Goal: Transaction & Acquisition: Subscribe to service/newsletter

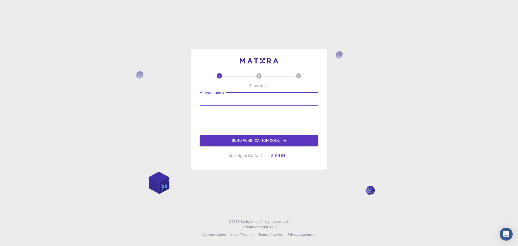
type input "[EMAIL_ADDRESS][DOMAIN_NAME]"
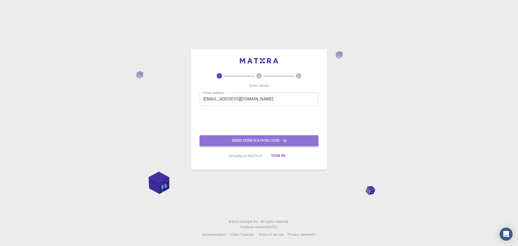
click at [237, 140] on button "Send verification code" at bounding box center [259, 140] width 119 height 11
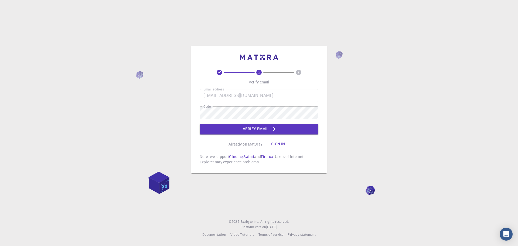
click at [383, 129] on div "2 3 Verify email Email address saswatimishra5@gmail.com Email address Code Code…" at bounding box center [259, 123] width 518 height 246
click at [242, 131] on button "Verify email" at bounding box center [259, 129] width 119 height 11
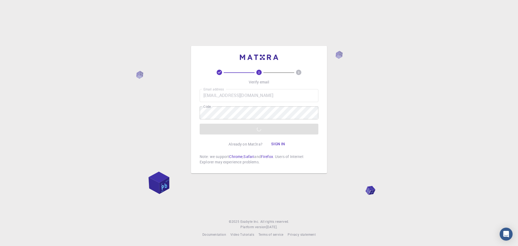
click at [283, 131] on div "Email address saswatimishra5@gmail.com Email address Code Code Verify email" at bounding box center [259, 111] width 119 height 45
click at [279, 141] on button "Sign in" at bounding box center [278, 144] width 23 height 11
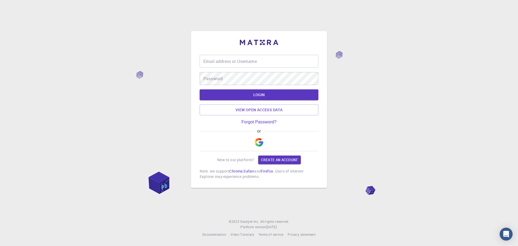
type input "[EMAIL_ADDRESS][DOMAIN_NAME]"
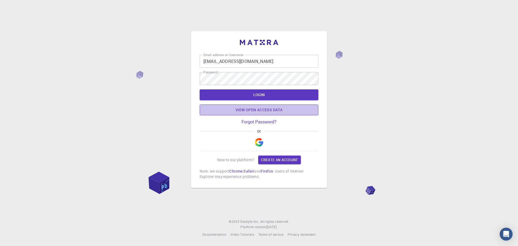
click at [276, 112] on link "View open access data" at bounding box center [259, 109] width 119 height 11
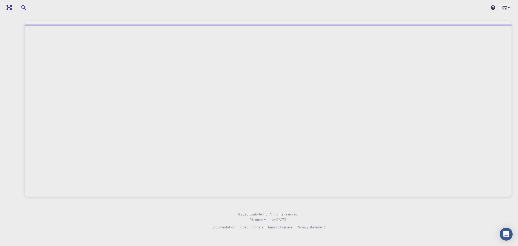
click at [289, 175] on div at bounding box center [268, 111] width 487 height 172
click at [26, 8] on icon "button" at bounding box center [24, 7] width 6 height 6
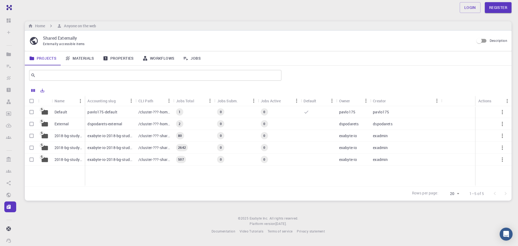
click at [77, 58] on link "Materials" at bounding box center [80, 58] width 38 height 14
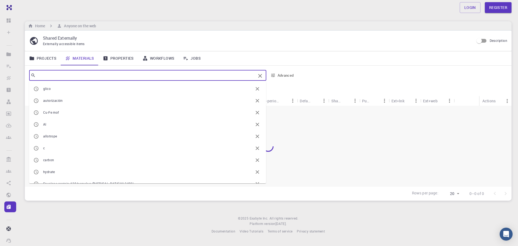
click at [82, 75] on input "text" at bounding box center [146, 76] width 220 height 8
type input "Spider silk"
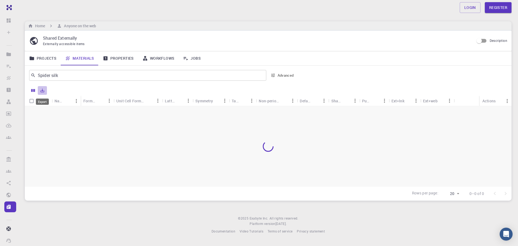
click at [43, 90] on icon "Export" at bounding box center [42, 90] width 5 height 5
click at [65, 102] on icon "Sort" at bounding box center [68, 101] width 6 height 6
click at [43, 90] on icon "Export" at bounding box center [42, 90] width 5 height 5
click at [40, 92] on icon "Export" at bounding box center [42, 90] width 5 height 5
click at [52, 101] on li "Download as CSV" at bounding box center [61, 102] width 46 height 10
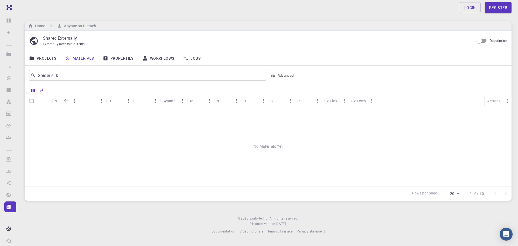
click at [40, 59] on link "Projects" at bounding box center [43, 58] width 36 height 14
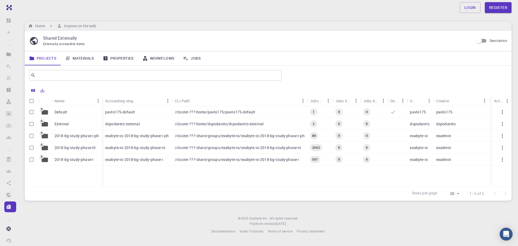
click at [64, 117] on div "Default" at bounding box center [77, 112] width 51 height 12
click at [318, 138] on span "80" at bounding box center [314, 135] width 8 height 5
click at [90, 58] on link "Materials" at bounding box center [80, 58] width 38 height 14
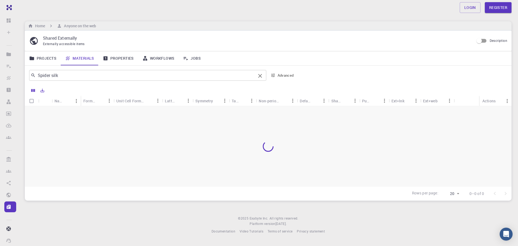
click at [70, 75] on input "Spider silk" at bounding box center [146, 76] width 220 height 8
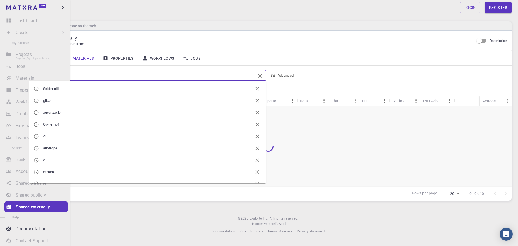
drag, startPoint x: 67, startPoint y: 74, endPoint x: 0, endPoint y: 57, distance: 69.2
click at [0, 57] on div "Free Dashboard Sign In (Sign Up) to Access Create Sign In (Sign Up) to Access N…" at bounding box center [259, 121] width 518 height 243
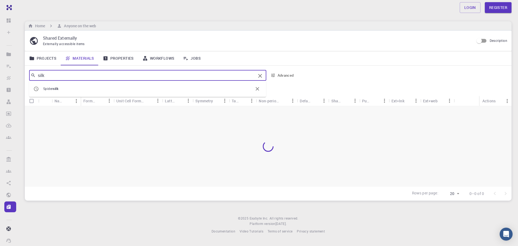
type input "silk"
click at [28, 90] on div at bounding box center [268, 90] width 481 height 11
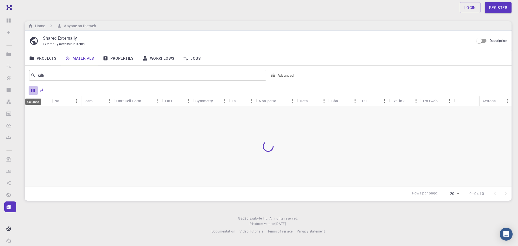
click at [33, 90] on icon "Columns" at bounding box center [33, 90] width 4 height 3
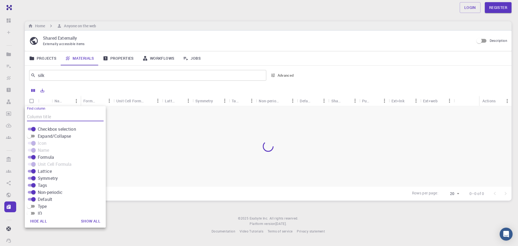
click at [163, 124] on div at bounding box center [268, 146] width 487 height 80
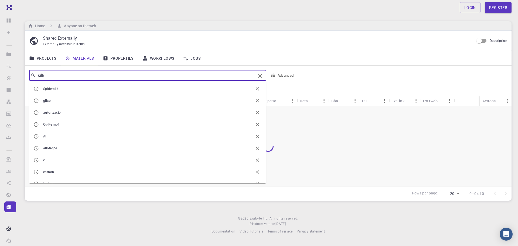
click at [65, 75] on input "silk" at bounding box center [146, 76] width 220 height 8
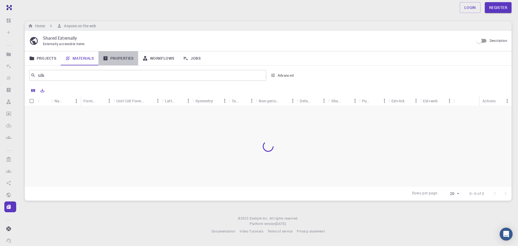
click at [110, 54] on link "Properties" at bounding box center [119, 58] width 40 height 14
click at [121, 59] on link "Properties" at bounding box center [119, 58] width 40 height 14
click at [73, 56] on link "Materials" at bounding box center [80, 58] width 38 height 14
click at [481, 40] on input "Description" at bounding box center [479, 41] width 31 height 10
checkbox input "true"
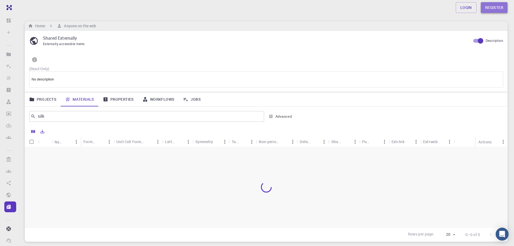
click at [485, 6] on link "Register" at bounding box center [494, 7] width 27 height 11
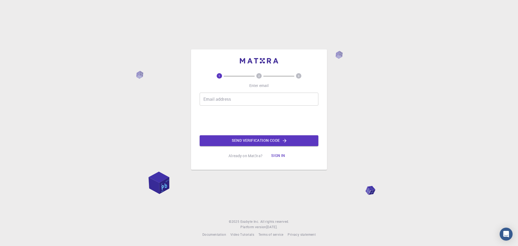
click at [245, 104] on input "Email address" at bounding box center [259, 99] width 119 height 13
type input "[EMAIL_ADDRESS][DOMAIN_NAME]"
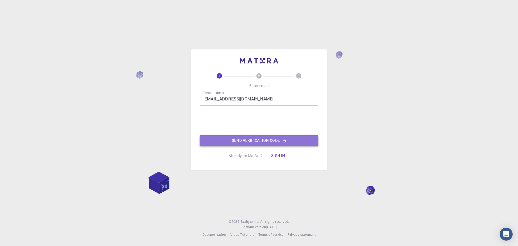
click at [239, 137] on button "Send verification code" at bounding box center [259, 140] width 119 height 11
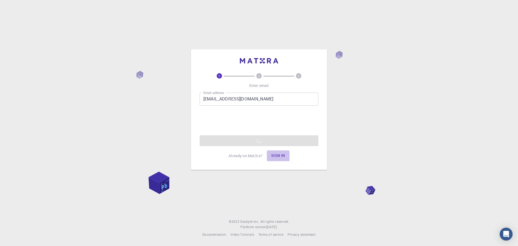
click at [281, 158] on button "Sign in" at bounding box center [278, 155] width 23 height 11
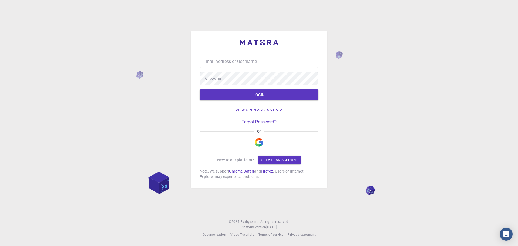
type input "[EMAIL_ADDRESS][DOMAIN_NAME]"
click at [254, 94] on button "LOGIN" at bounding box center [259, 94] width 119 height 11
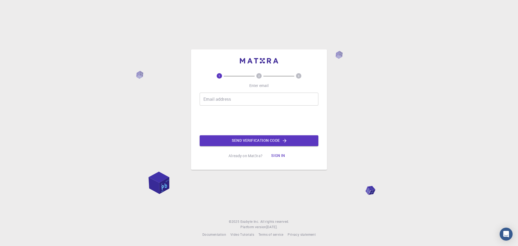
click at [237, 103] on input "Email address" at bounding box center [259, 99] width 119 height 13
type input "[EMAIL_ADDRESS][DOMAIN_NAME]"
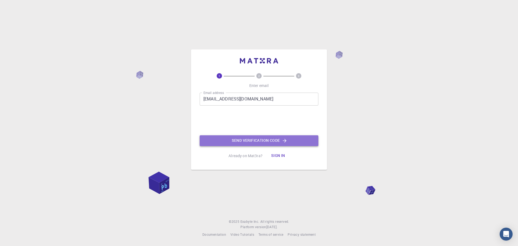
click at [238, 145] on button "Send verification code" at bounding box center [259, 140] width 119 height 11
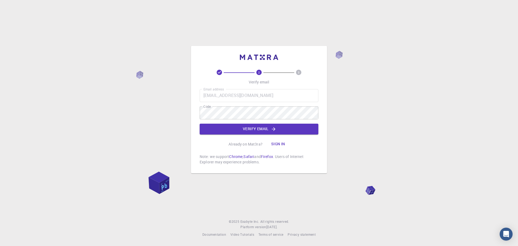
click at [211, 144] on div "2 3 Verify email Email address saswatimishra5@gmail.com Email address Code Code…" at bounding box center [259, 117] width 119 height 95
click at [262, 131] on button "Verify email" at bounding box center [259, 129] width 119 height 11
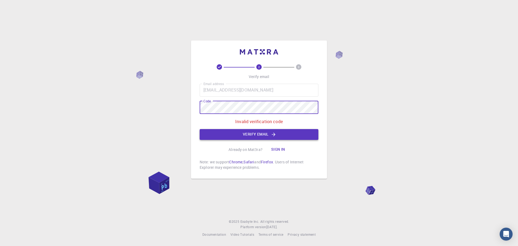
click at [221, 130] on button "Verify email" at bounding box center [259, 134] width 119 height 11
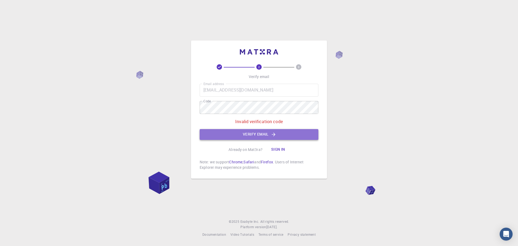
click at [216, 134] on button "Verify email" at bounding box center [259, 134] width 119 height 11
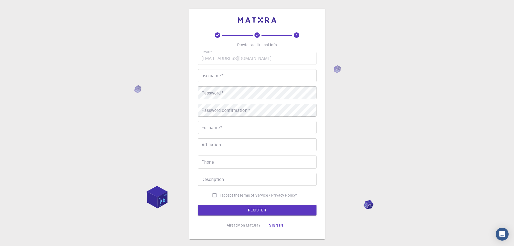
click at [218, 76] on input "username   *" at bounding box center [257, 75] width 119 height 13
type input "[EMAIL_ADDRESS][DOMAIN_NAME]"
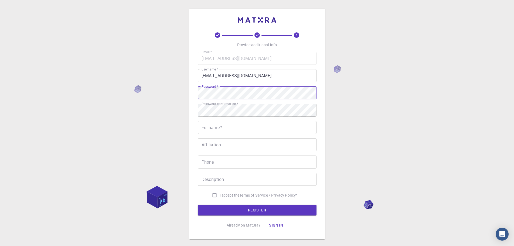
click at [124, 103] on div "3 Provide additional info Email   * saswatimishra5@gmail.com Email   * username…" at bounding box center [257, 137] width 514 height 275
